Goal: Transaction & Acquisition: Purchase product/service

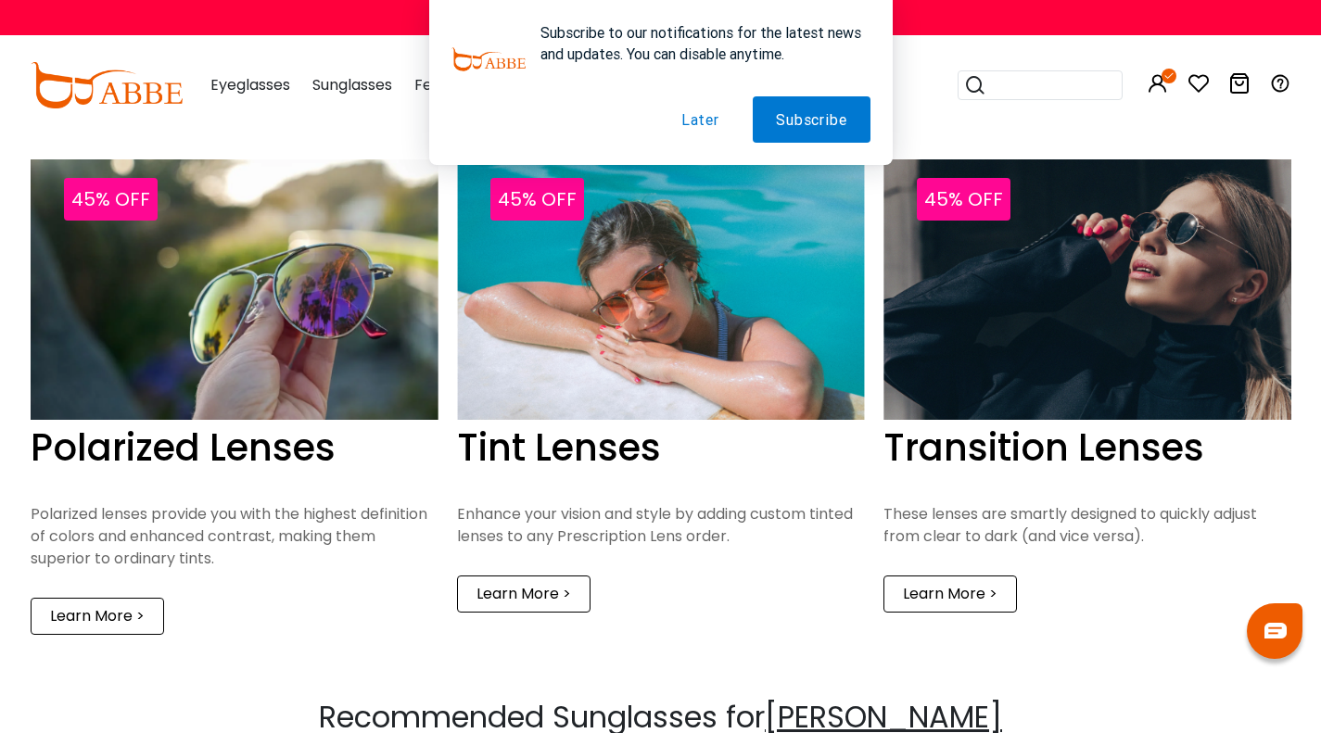
scroll to position [2054, 0]
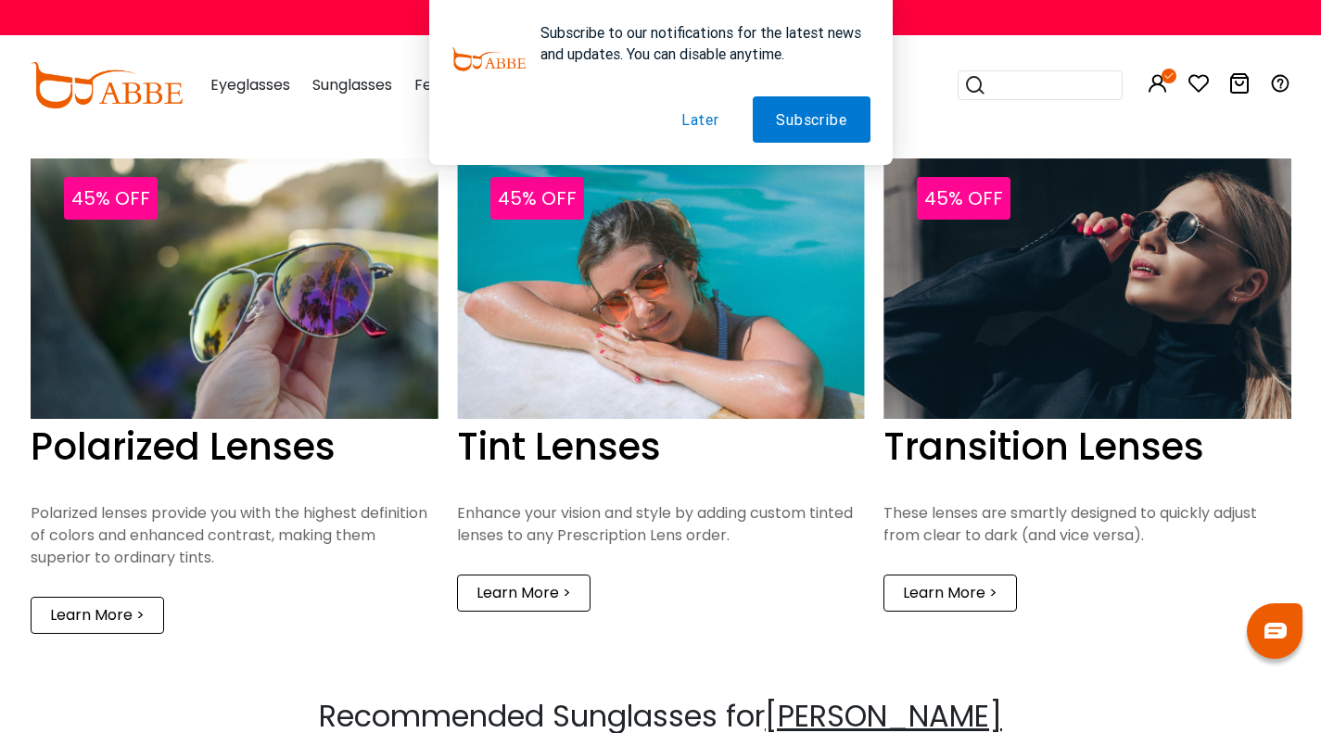
click at [281, 326] on img at bounding box center [235, 289] width 408 height 261
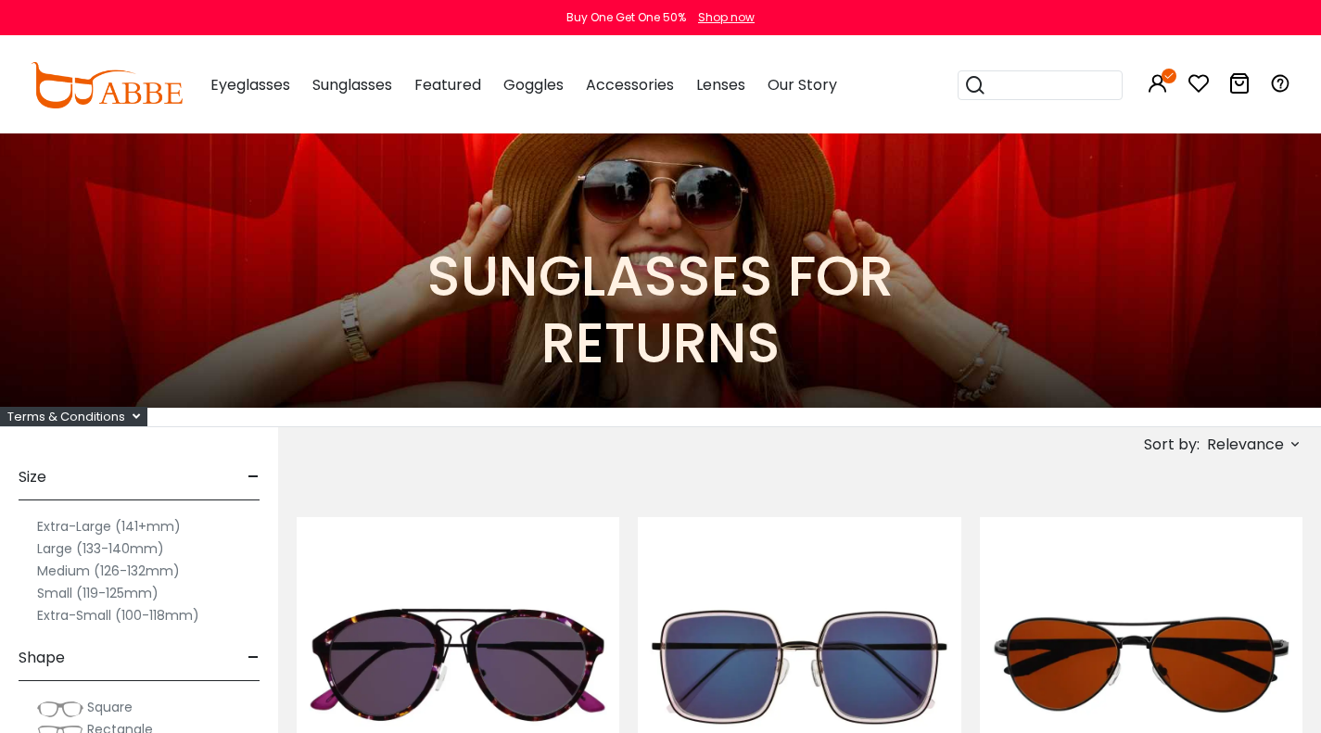
click at [1291, 440] on icon at bounding box center [1295, 444] width 15 height 15
click at [1190, 569] on label "Prices Low To High" at bounding box center [1226, 565] width 134 height 22
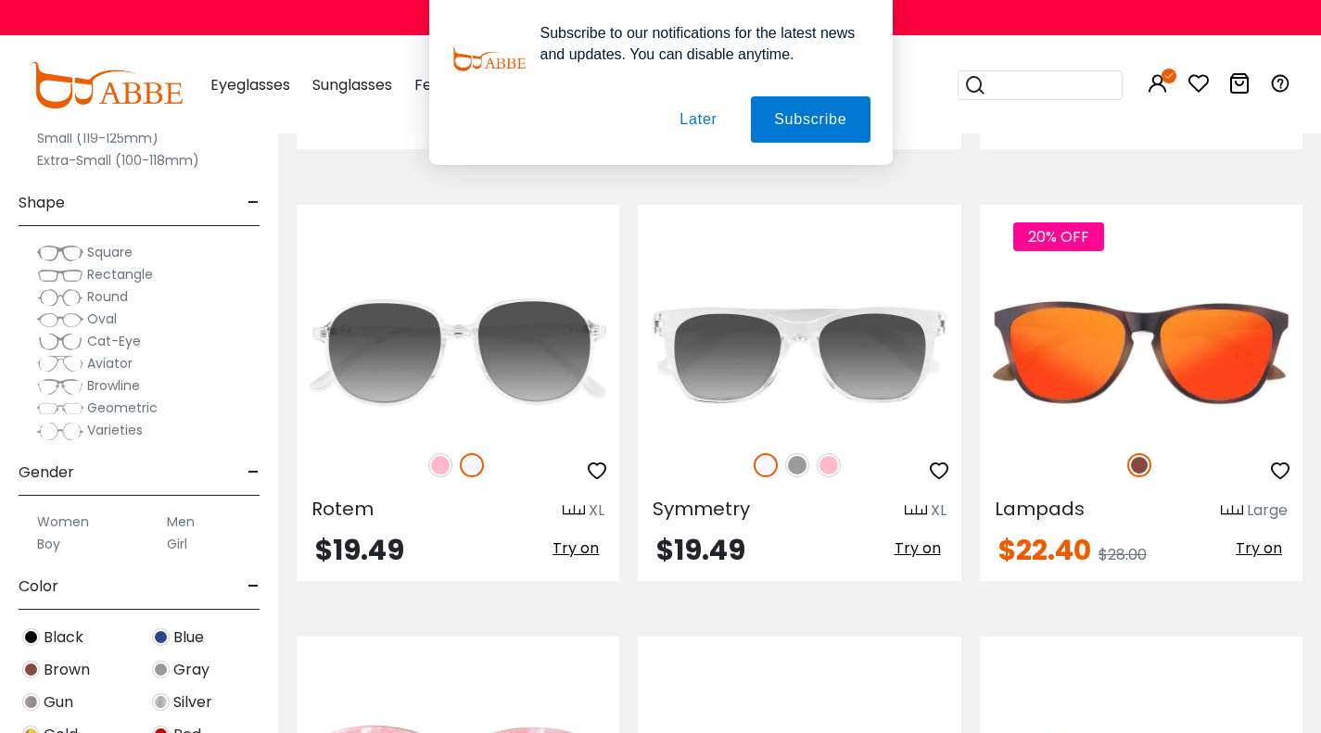
scroll to position [2950, 0]
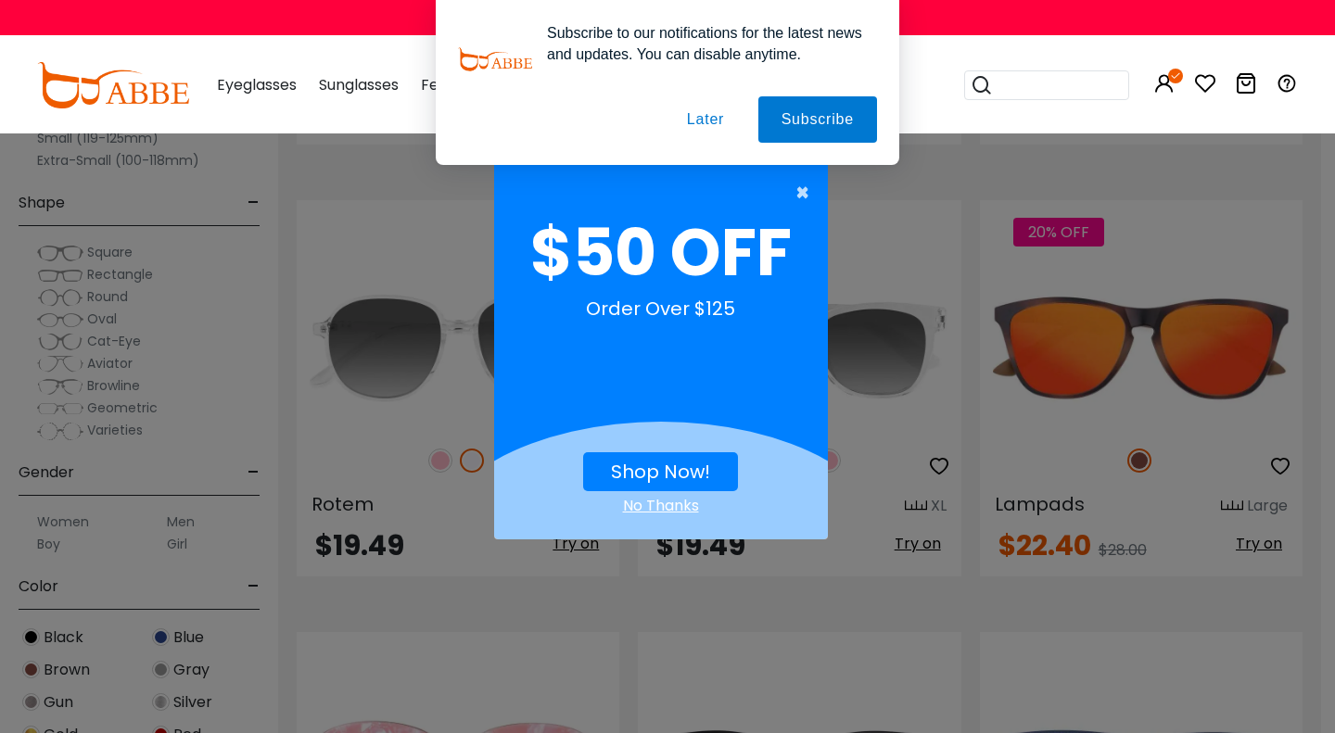
click at [798, 186] on span "×" at bounding box center [807, 192] width 23 height 37
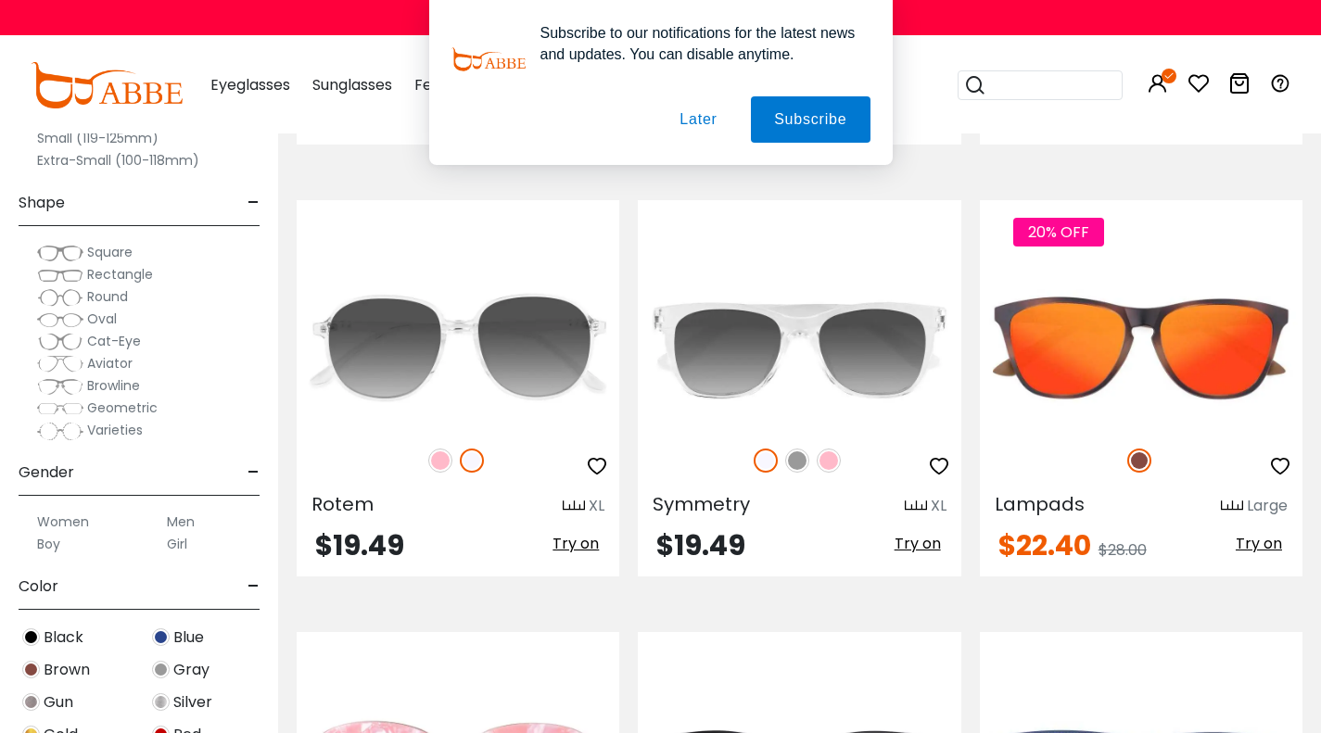
click at [0, 0] on button "Later" at bounding box center [0, 0] width 0 height 0
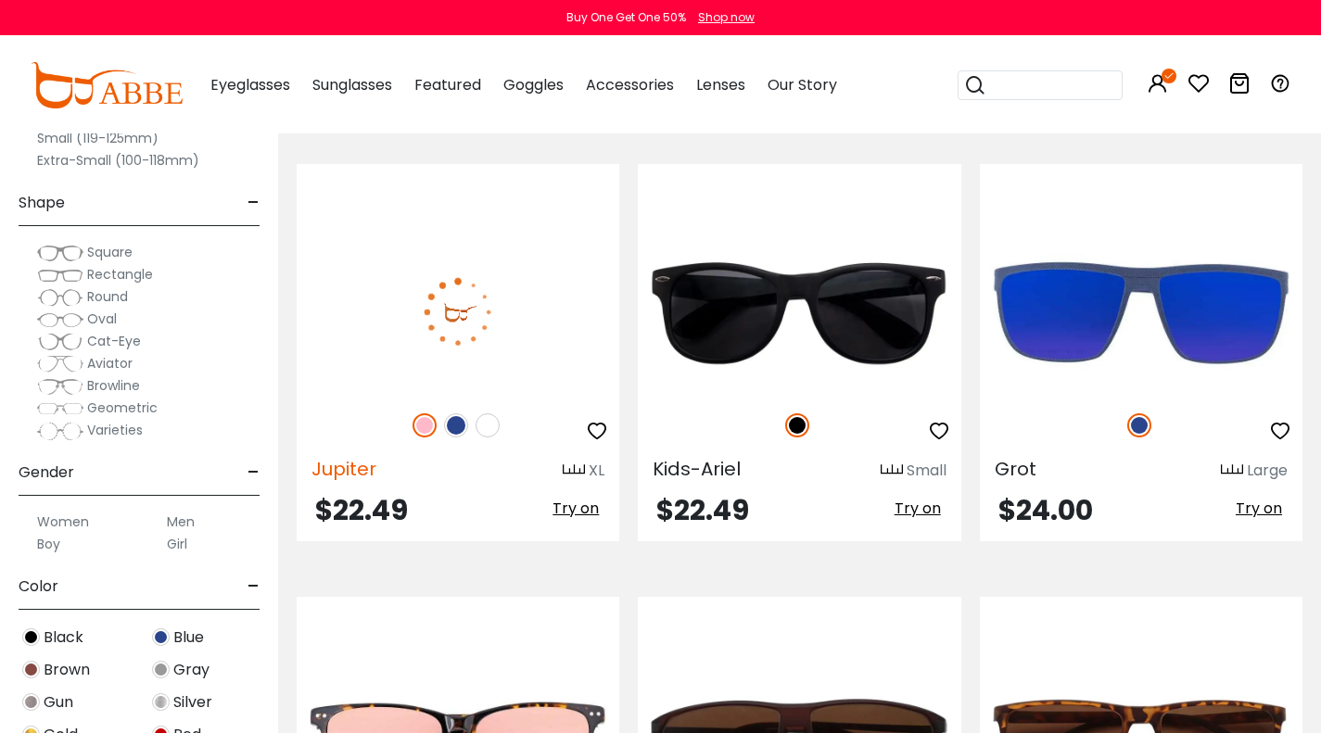
scroll to position [3458, 0]
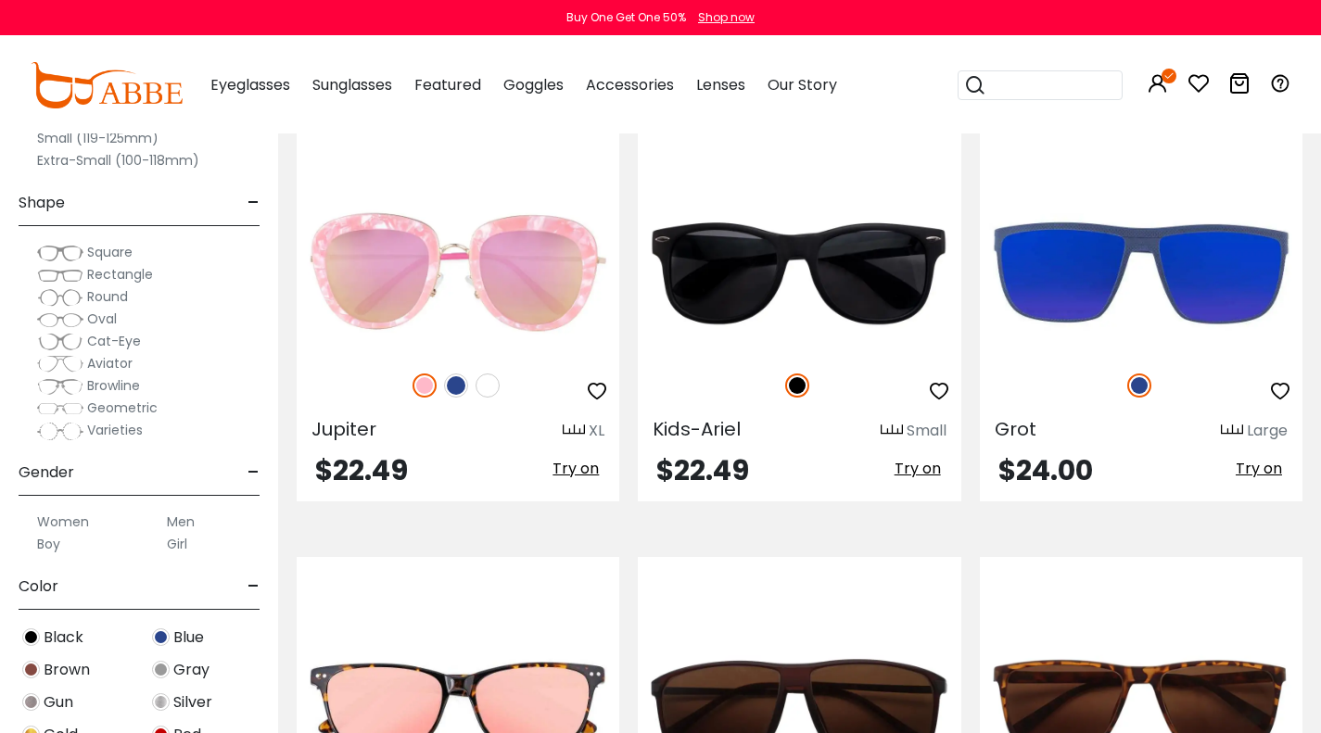
click at [154, 110] on div "0 0 Eyeglasses Women's Eyeglasses Men's Eyeglasses" at bounding box center [661, 85] width 1261 height 96
click at [99, 84] on img at bounding box center [107, 85] width 152 height 46
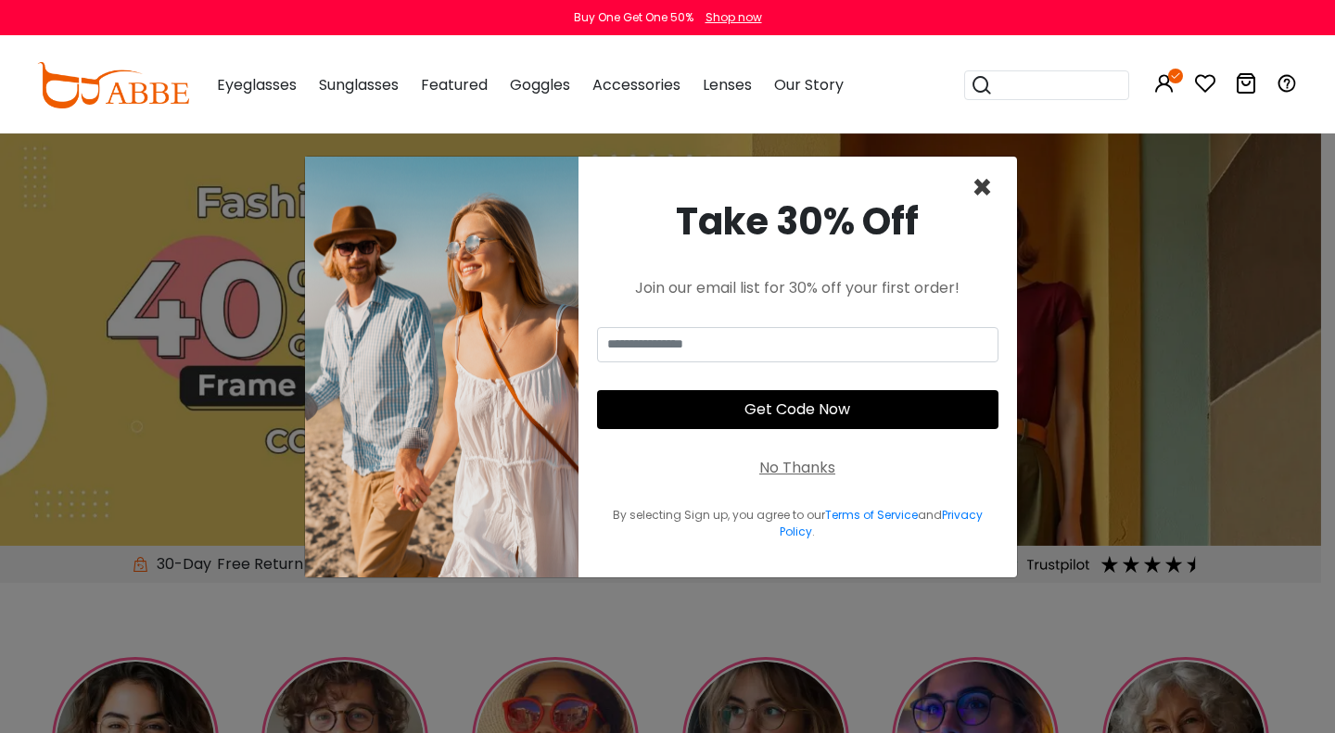
click at [989, 197] on span "×" at bounding box center [982, 187] width 21 height 47
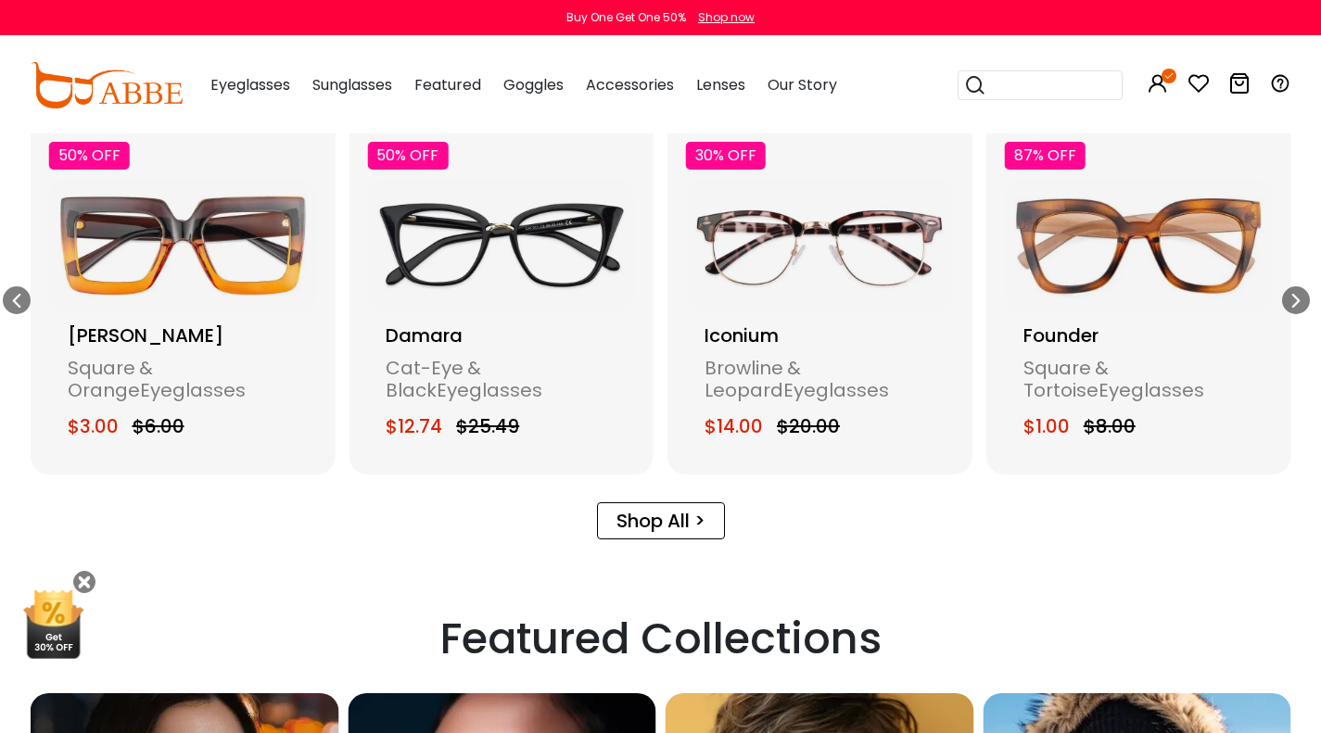
scroll to position [2564, 0]
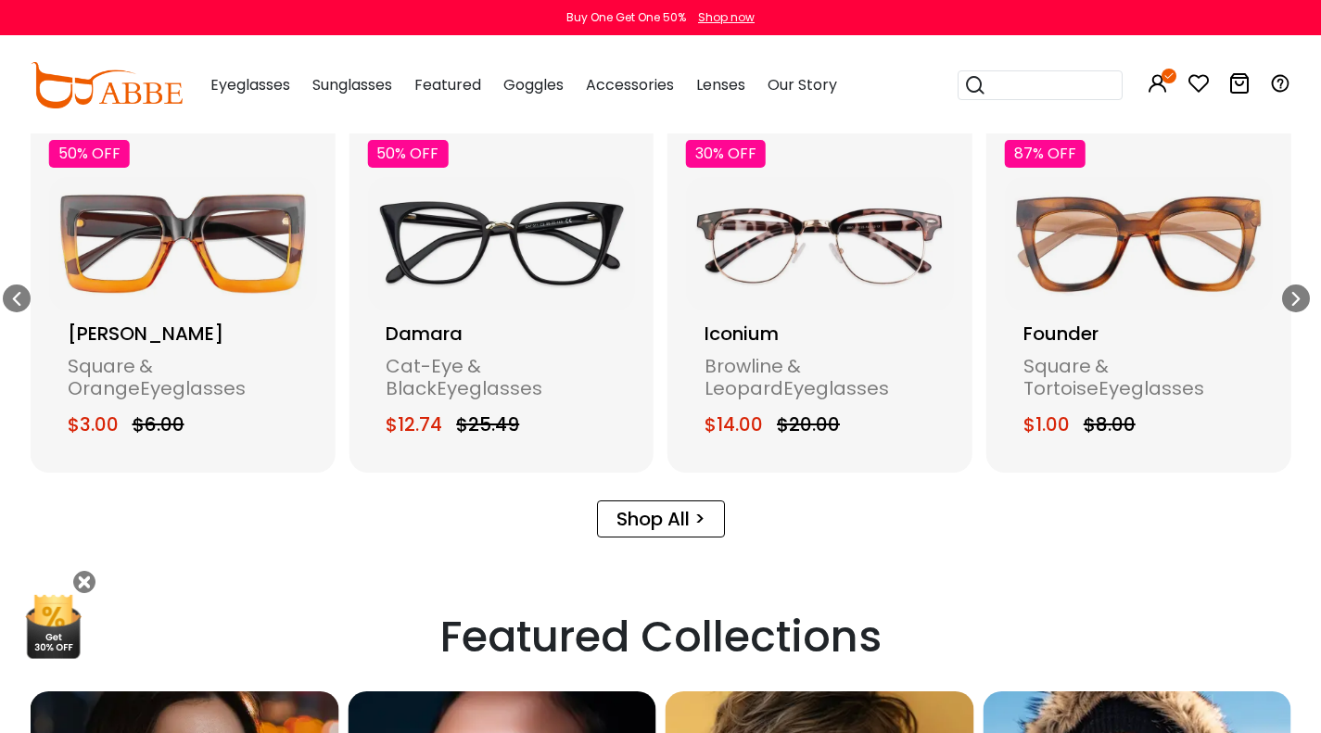
click at [652, 533] on link "Shop All >" at bounding box center [661, 519] width 128 height 37
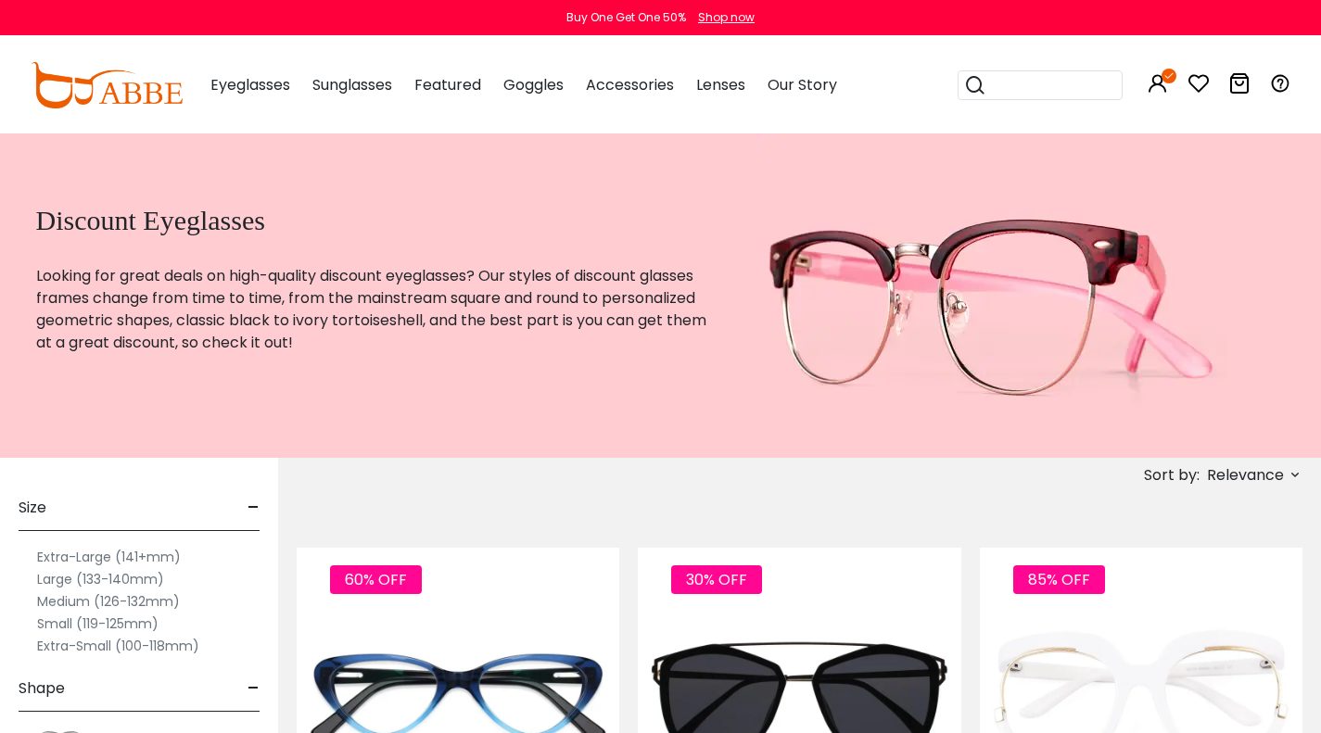
click at [1269, 475] on span "Relevance" at bounding box center [1245, 475] width 77 height 33
click at [1218, 592] on label "Prices Low To High" at bounding box center [1226, 595] width 134 height 22
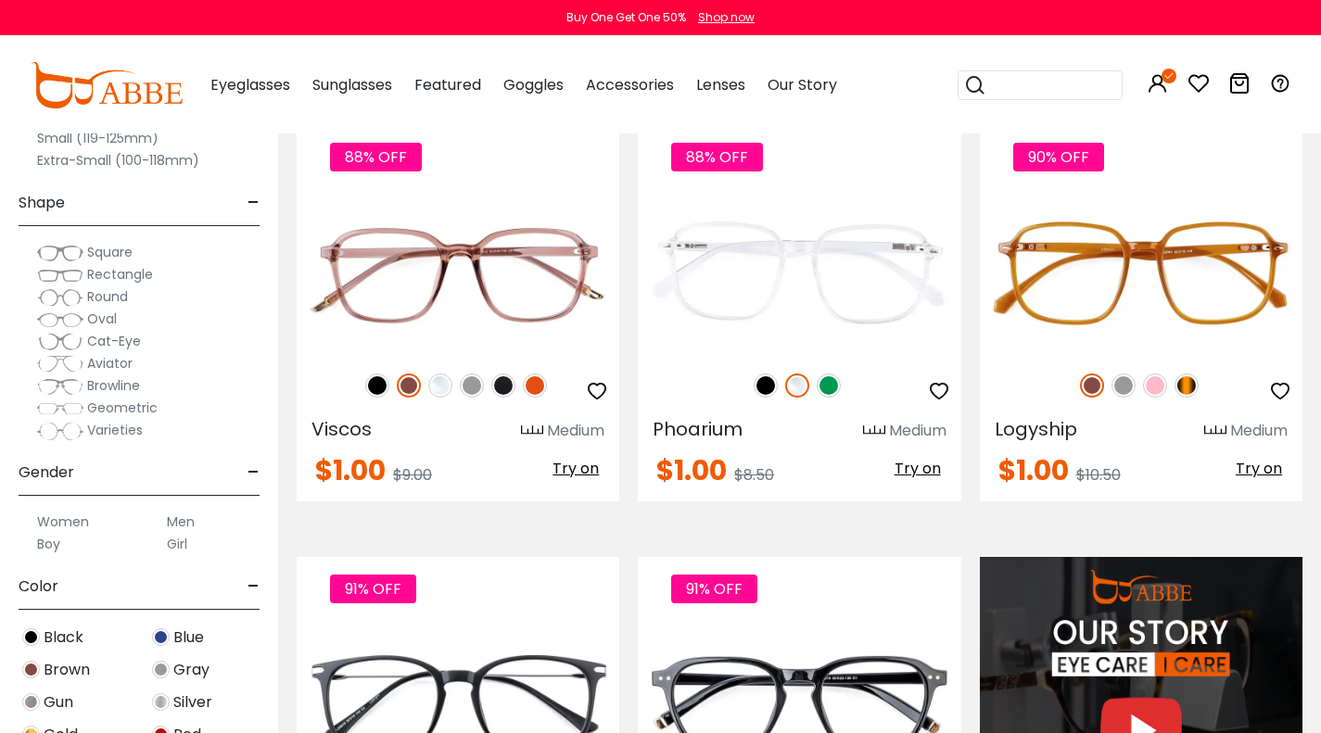
scroll to position [1328, 0]
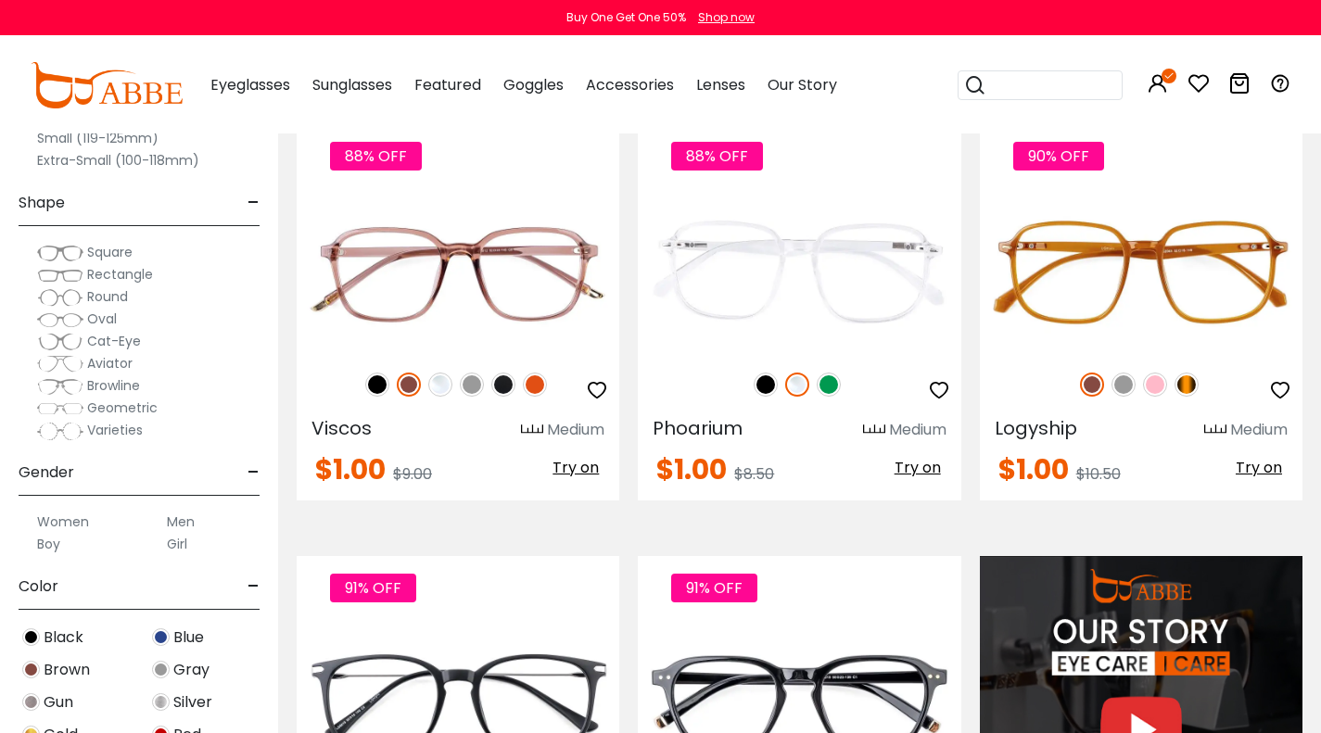
click at [106, 343] on span "Cat-Eye" at bounding box center [114, 341] width 54 height 19
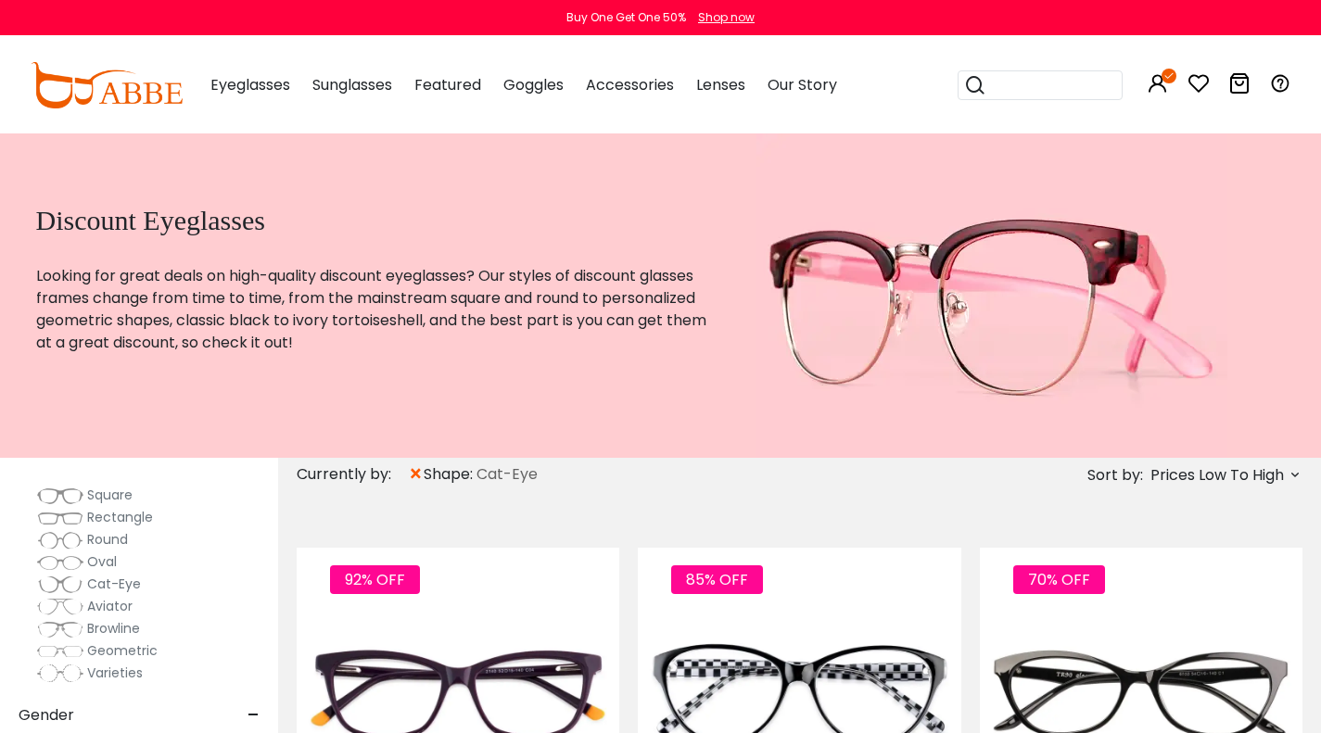
scroll to position [279, 0]
click at [415, 475] on span "×" at bounding box center [416, 474] width 16 height 33
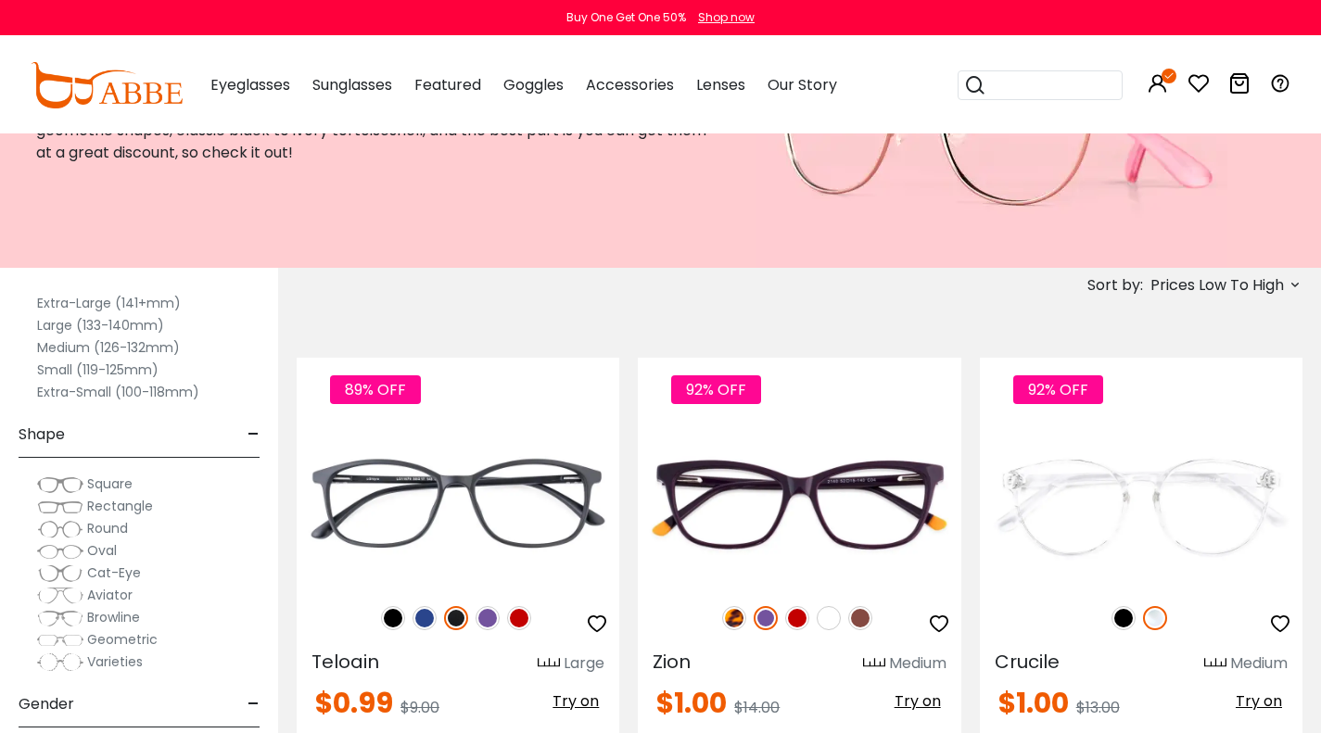
scroll to position [65, 0]
click at [97, 479] on span "Square" at bounding box center [109, 483] width 45 height 19
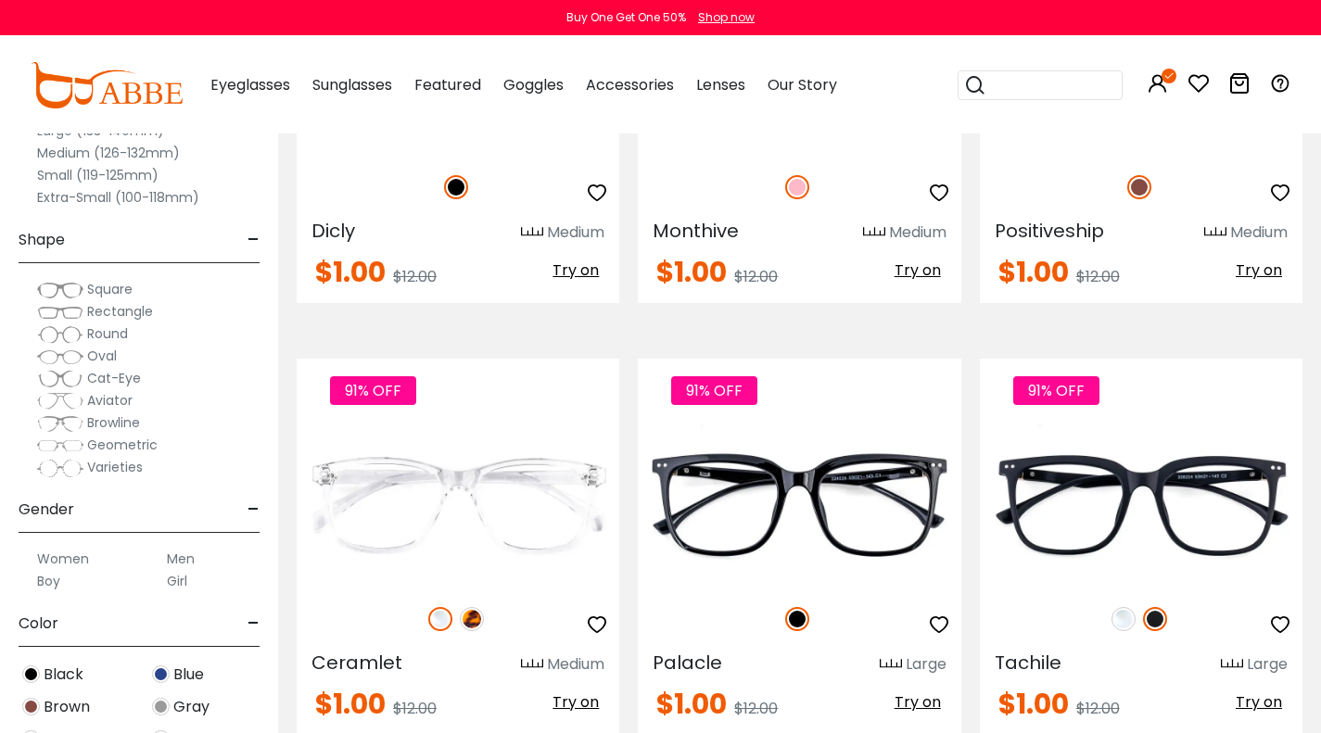
scroll to position [4364, 0]
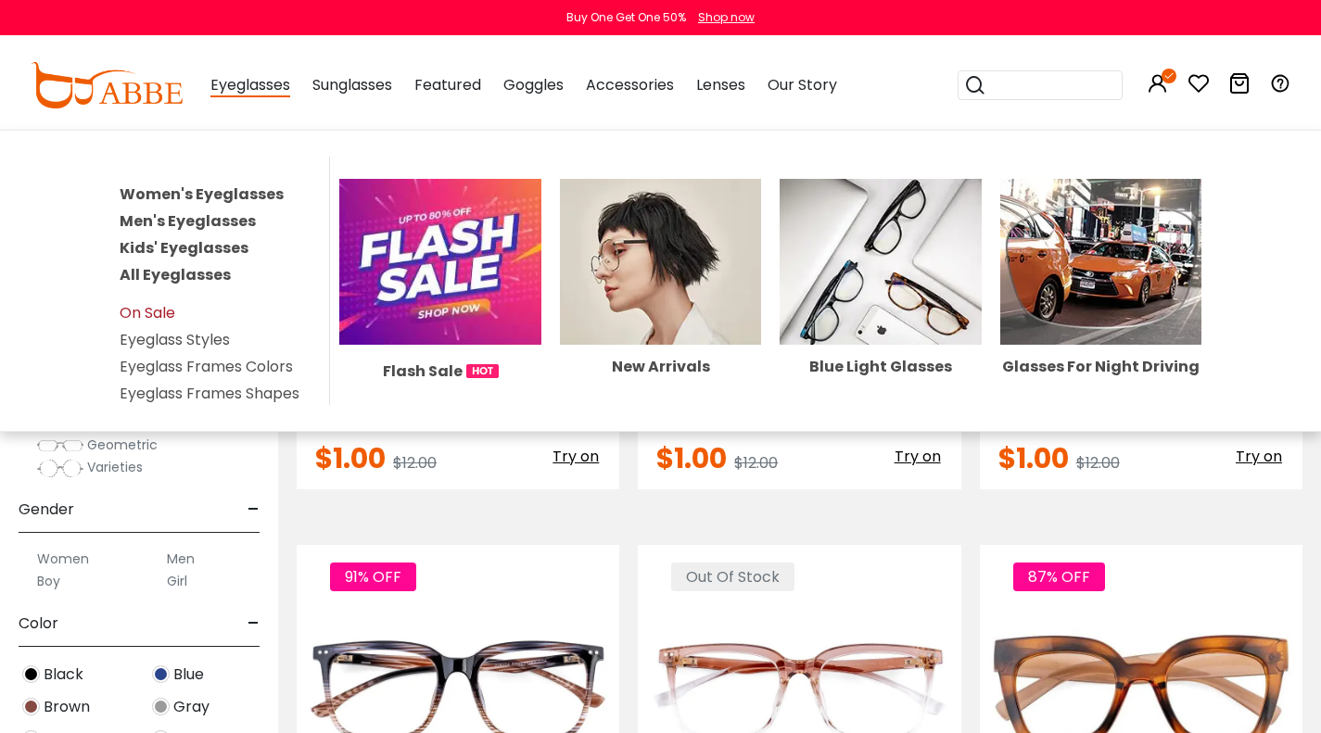
click at [151, 306] on link "On Sale" at bounding box center [148, 312] width 56 height 21
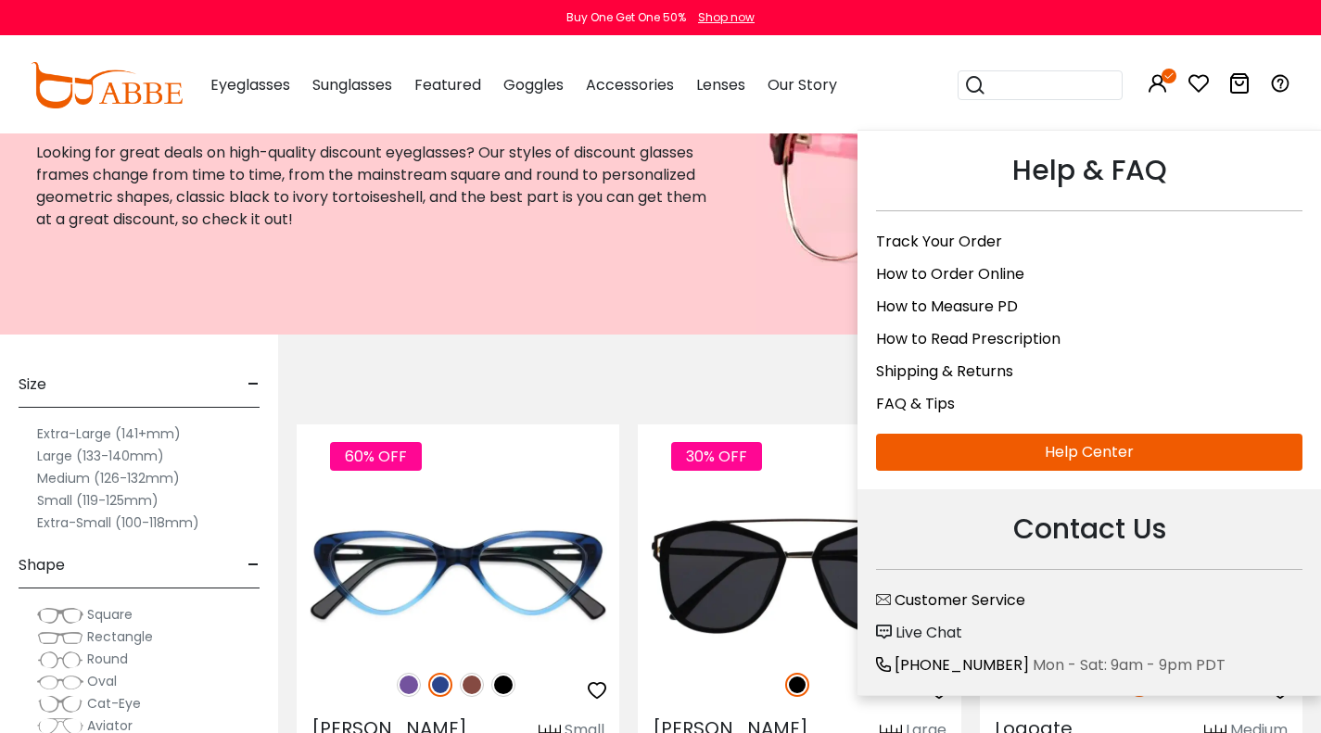
scroll to position [113, 0]
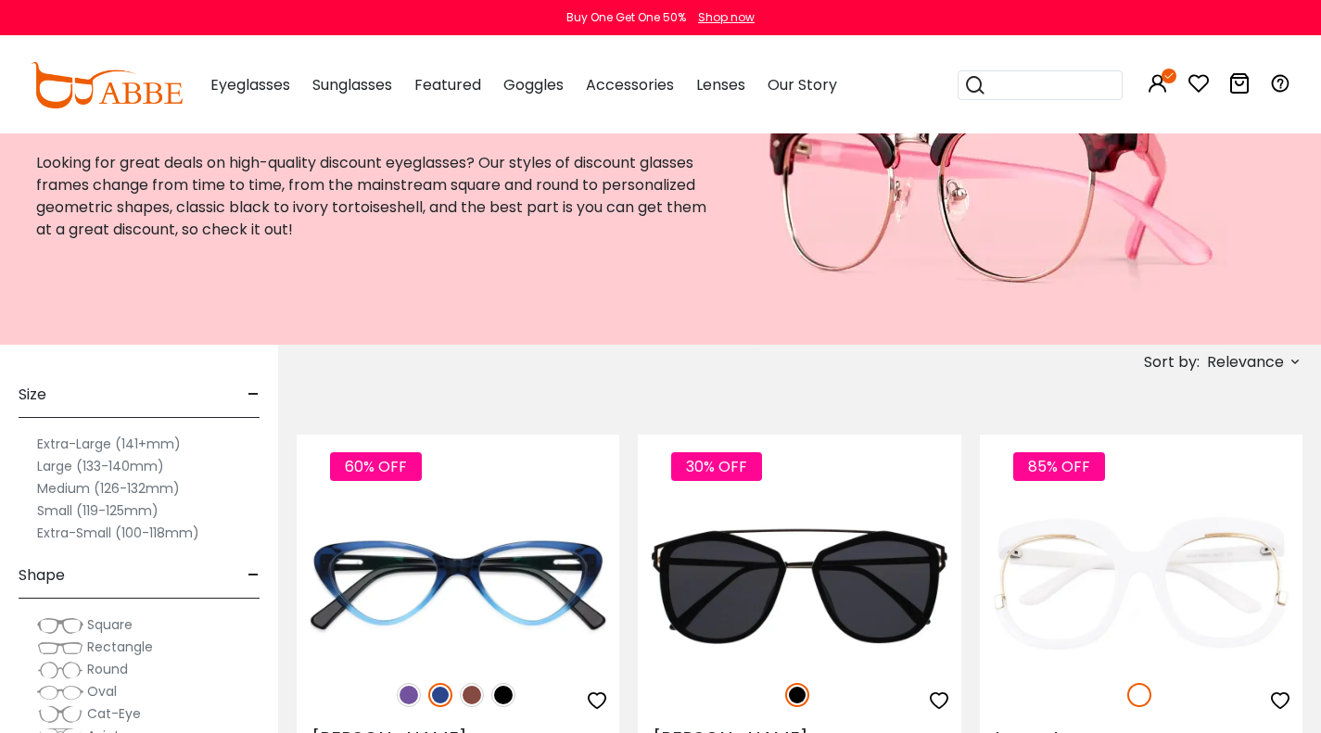
click at [1272, 364] on span "Relevance" at bounding box center [1245, 362] width 77 height 33
click at [1278, 476] on label "Prices Low To High" at bounding box center [1226, 482] width 134 height 22
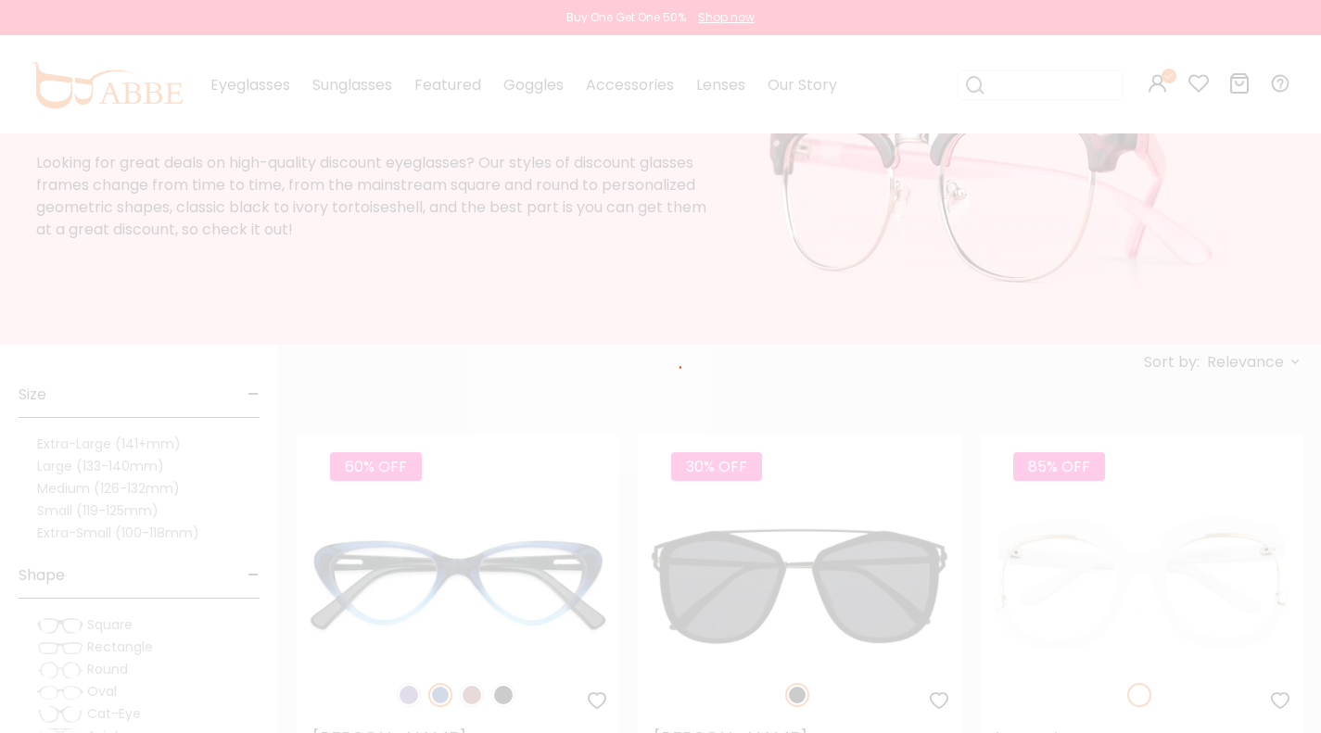
scroll to position [66, 0]
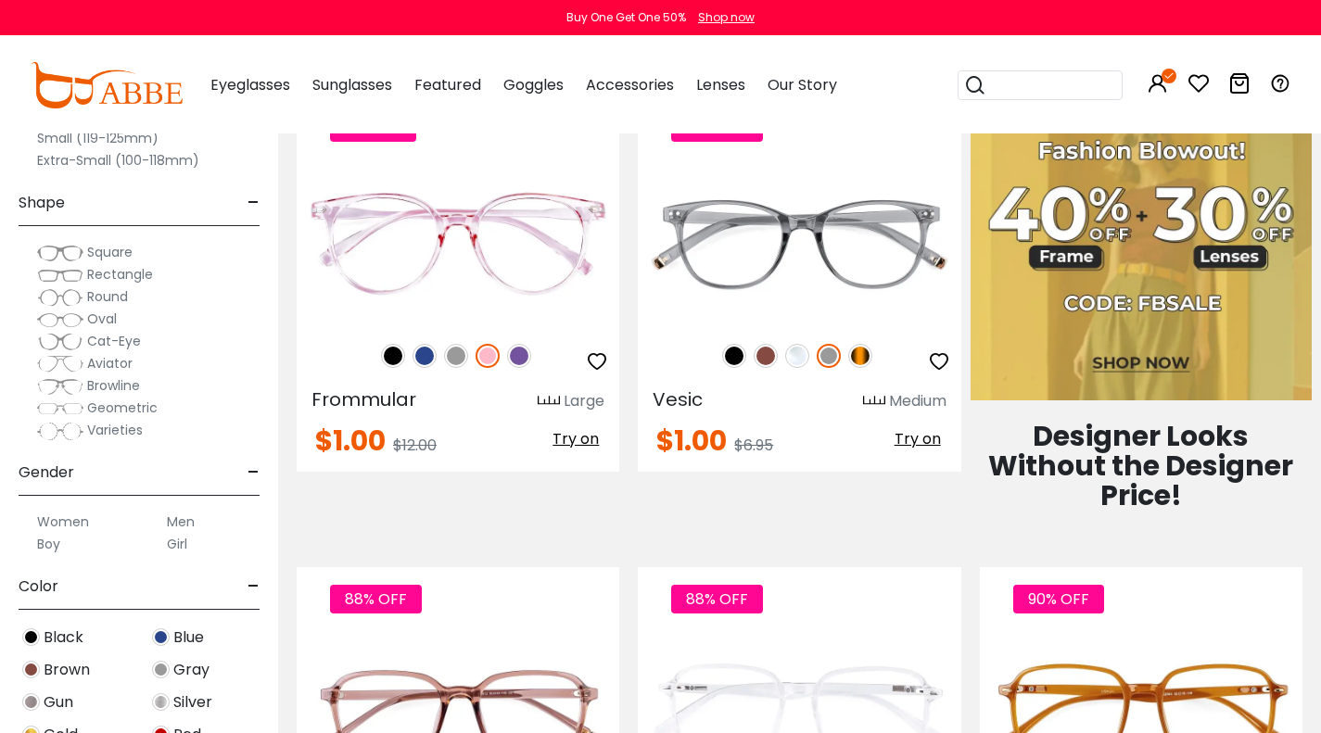
scroll to position [886, 0]
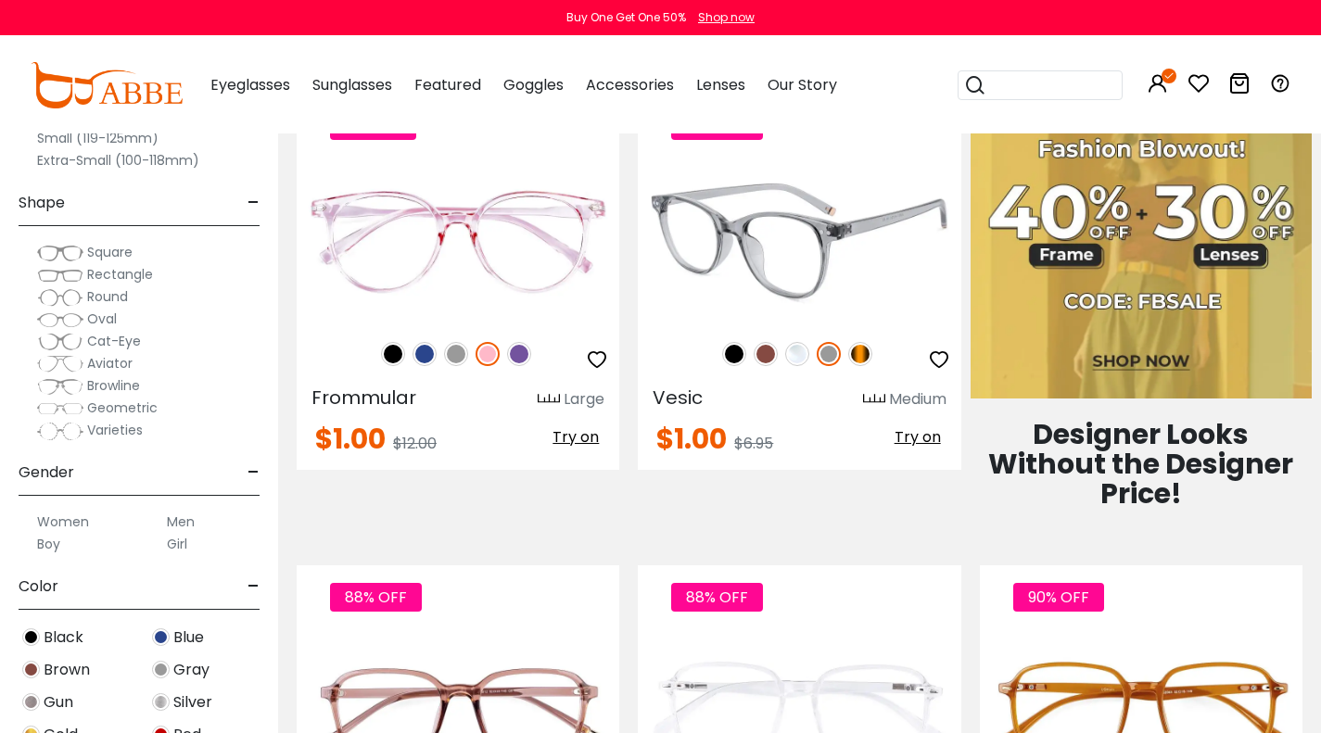
click at [737, 353] on img at bounding box center [734, 354] width 24 height 24
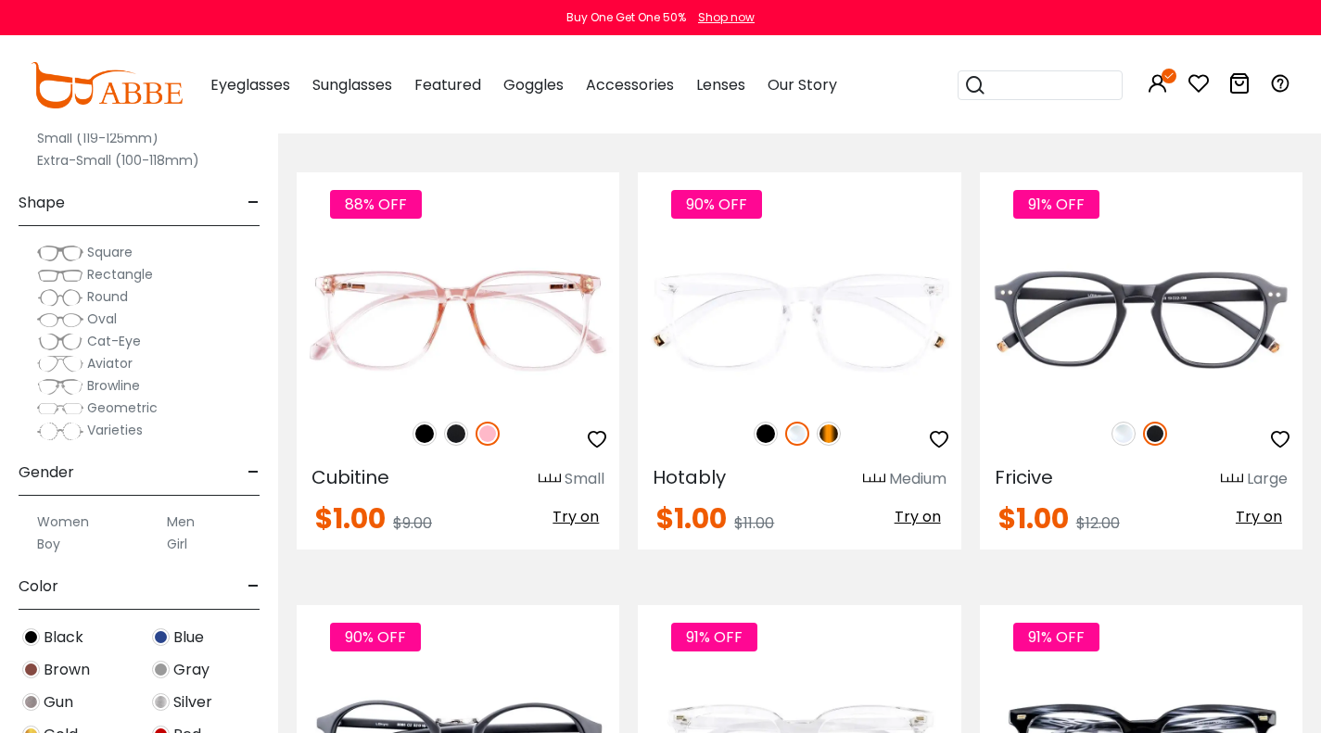
scroll to position [3414, 0]
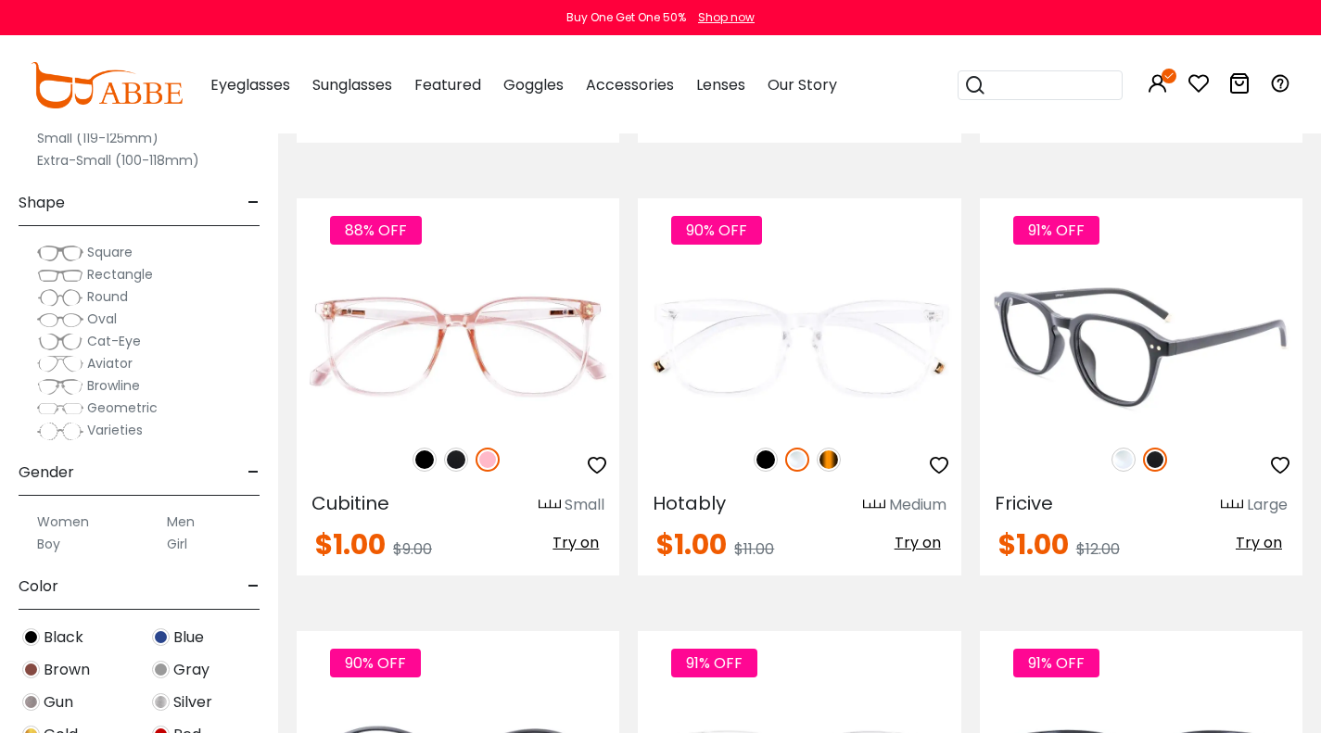
click at [1227, 346] on img at bounding box center [1141, 345] width 323 height 161
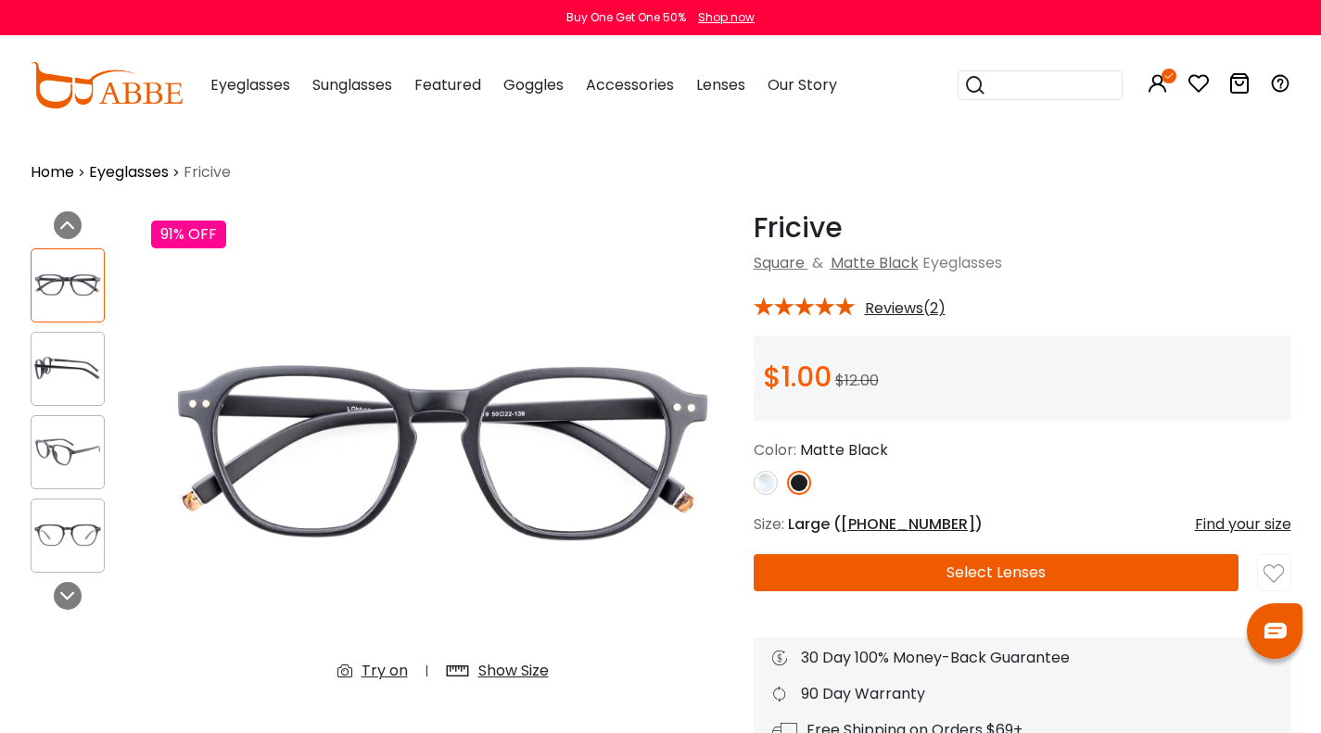
click at [45, 542] on img at bounding box center [68, 535] width 72 height 36
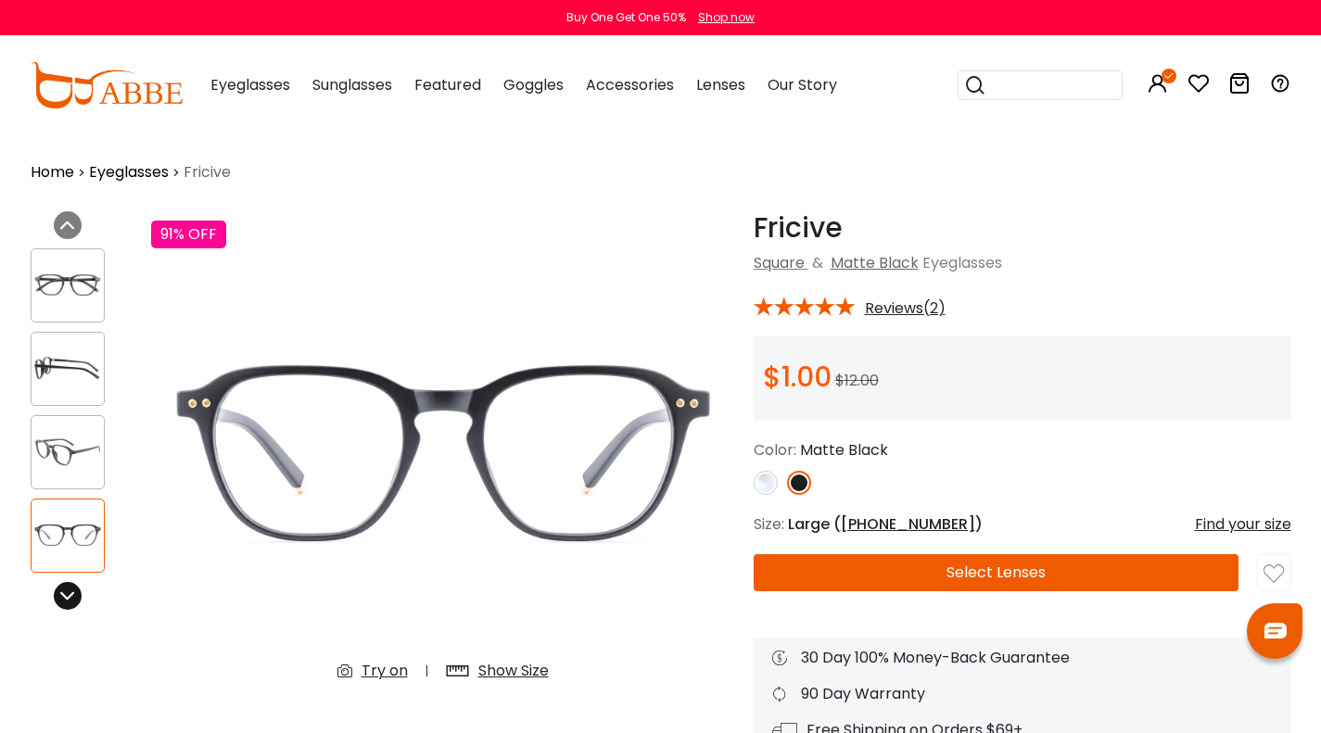
click at [66, 603] on div at bounding box center [68, 596] width 28 height 28
